Goal: Transaction & Acquisition: Purchase product/service

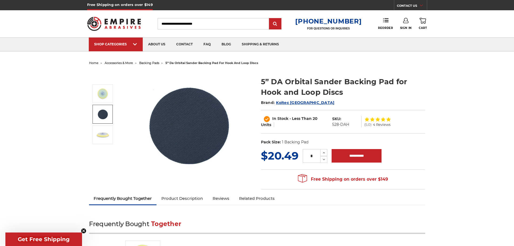
click at [106, 111] on img at bounding box center [102, 113] width 13 height 13
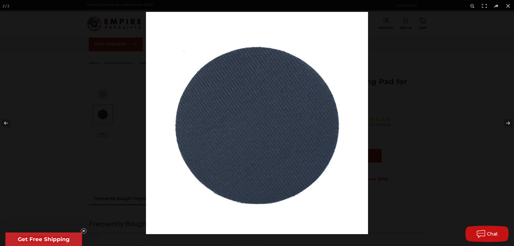
click at [100, 135] on div at bounding box center [257, 123] width 514 height 246
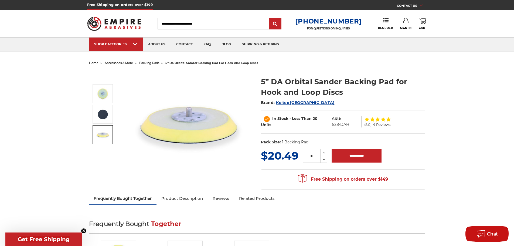
click at [102, 136] on img at bounding box center [102, 134] width 13 height 13
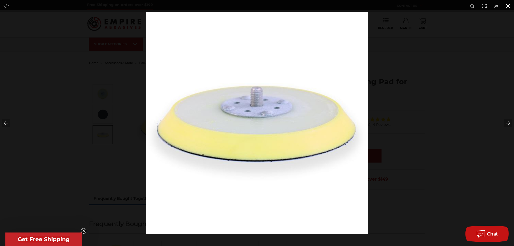
click at [447, 130] on div at bounding box center [403, 135] width 514 height 246
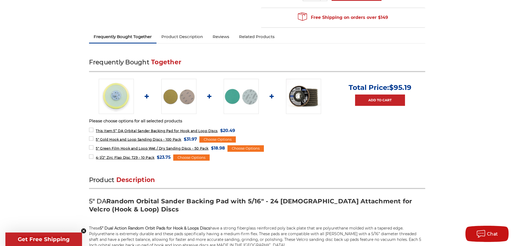
click at [173, 35] on link "Product Description" at bounding box center [181, 37] width 51 height 12
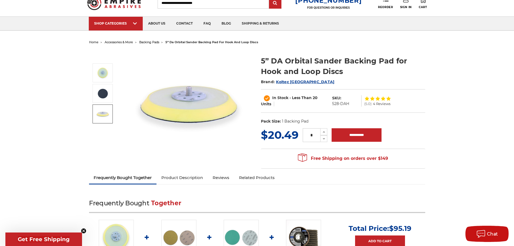
scroll to position [8, 0]
